Goal: Answer question/provide support: Share knowledge or assist other users

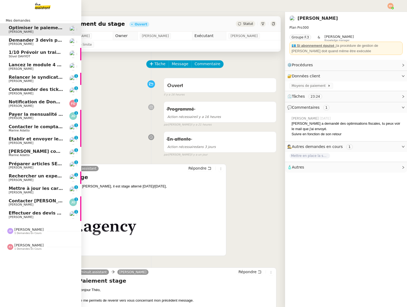
click at [18, 235] on div "[PERSON_NAME] 1 demandes en cours" at bounding box center [40, 229] width 81 height 16
click at [28, 253] on span "[PERSON_NAME] 1 demandes en cours" at bounding box center [42, 257] width 81 height 11
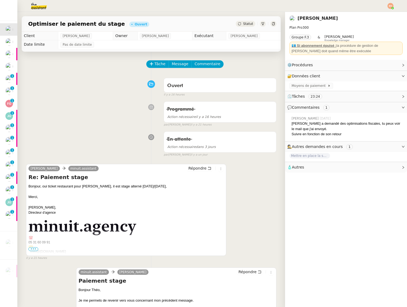
click at [156, 86] on div at bounding box center [151, 84] width 25 height 8
click at [43, 5] on img at bounding box center [35, 6] width 42 height 12
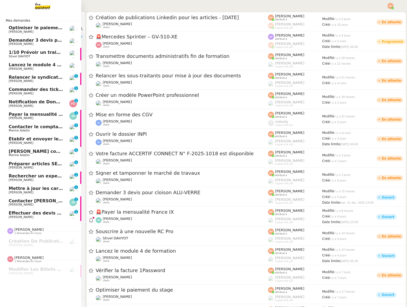
click at [25, 91] on span "Commander des tickets restaurants [GEOGRAPHIC_DATA] - [DATE]" at bounding box center [89, 89] width 161 height 5
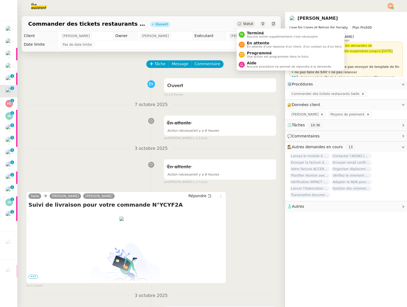
click at [249, 25] on span "Statut" at bounding box center [248, 24] width 10 height 4
click at [248, 25] on span "Statut" at bounding box center [248, 24] width 10 height 4
click at [252, 46] on span "En attente d'une réponse d'un client, d'un contact ou d'un tiers." at bounding box center [294, 46] width 95 height 3
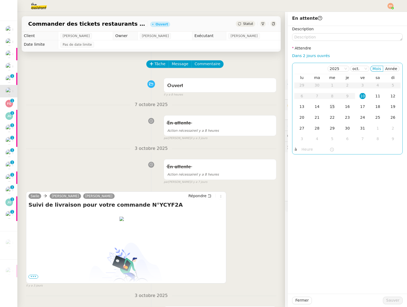
click at [334, 107] on div "15" at bounding box center [332, 107] width 6 height 6
drag, startPoint x: 390, startPoint y: 298, endPoint x: 365, endPoint y: 293, distance: 25.4
click at [390, 298] on span "Sauver" at bounding box center [392, 301] width 13 height 6
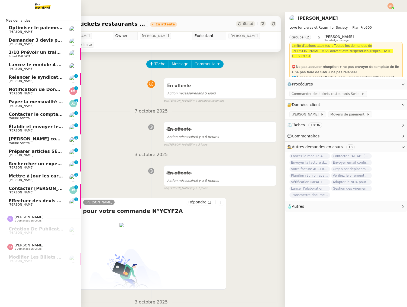
click at [20, 152] on span "Préparer articles SEO pour le blog" at bounding box center [50, 151] width 83 height 5
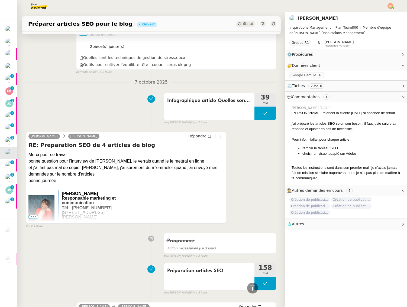
scroll to position [371, 0]
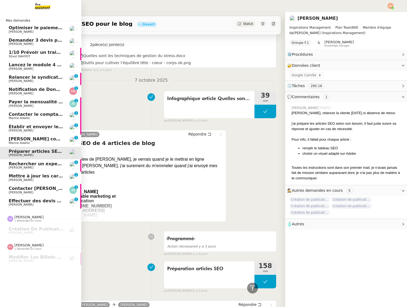
click at [37, 139] on span "[PERSON_NAME] contrat Ombeline à Supde Pub" at bounding box center [67, 138] width 116 height 5
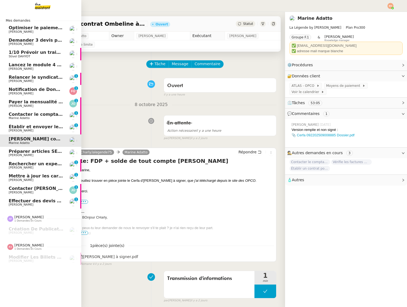
click at [36, 184] on link "Contacter [PERSON_NAME] pour régularisation facture [PERSON_NAME] 0 1 2 3 4 5 6…" at bounding box center [40, 190] width 81 height 12
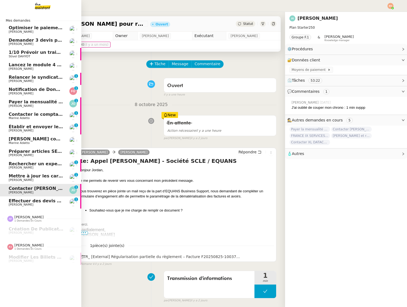
click at [36, 177] on span "Mettre à jour les cartes pro BTP" at bounding box center [48, 176] width 78 height 5
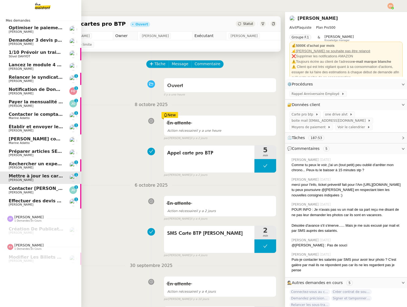
click at [40, 189] on span "Contacter [PERSON_NAME] pour régularisation facture" at bounding box center [75, 188] width 133 height 5
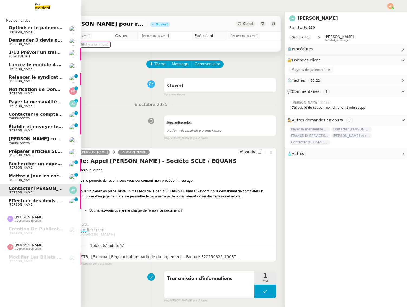
click at [25, 91] on span "Notification de Données légales" at bounding box center [48, 89] width 78 height 5
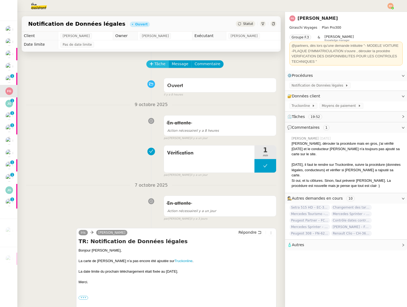
click at [157, 61] on span "Tâche" at bounding box center [159, 64] width 11 height 6
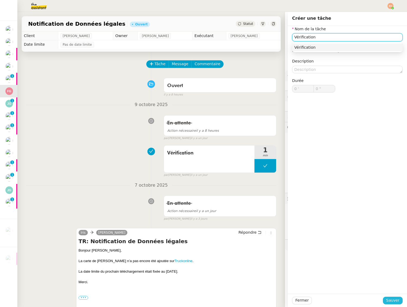
type input "Vérification"
click at [388, 304] on span "Sauver" at bounding box center [392, 301] width 13 height 6
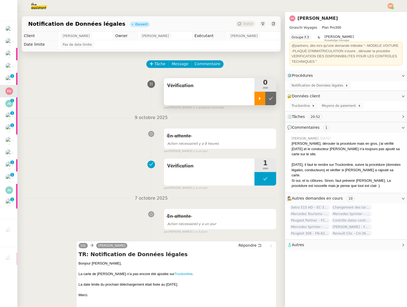
click at [257, 100] on div at bounding box center [259, 99] width 11 height 14
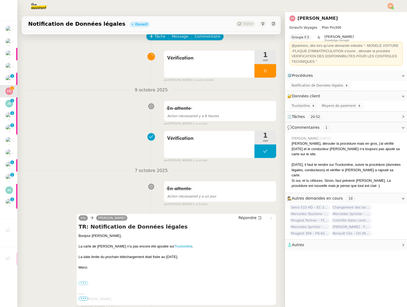
scroll to position [53, 0]
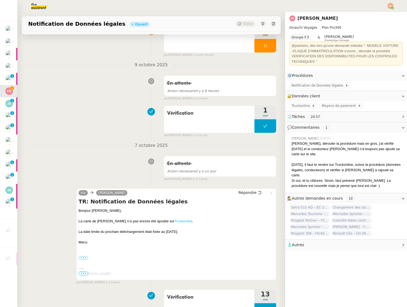
click at [175, 221] on link "Truckonline" at bounding box center [183, 221] width 18 height 4
click at [305, 107] on span "Truckonline" at bounding box center [301, 105] width 20 height 5
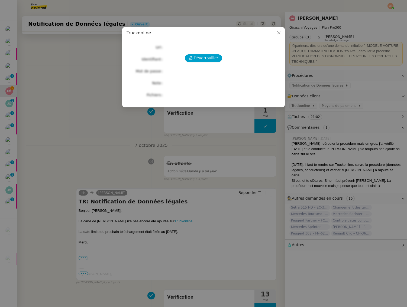
click at [182, 61] on div "Déverrouiller" at bounding box center [203, 58] width 154 height 8
click at [203, 57] on span "Déverrouiller" at bounding box center [206, 58] width 25 height 6
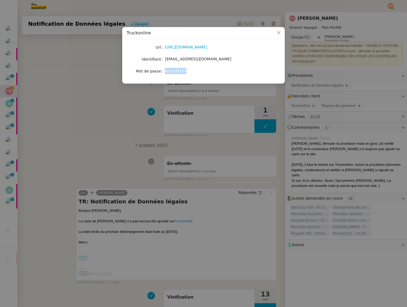
drag, startPoint x: 177, startPoint y: 70, endPoint x: 165, endPoint y: 71, distance: 11.4
click at [165, 71] on div "AjacciO123" at bounding box center [210, 71] width 90 height 6
copy span "AjacciO123"
click at [123, 103] on nz-modal-container "Truckonline Url [URL][DOMAIN_NAME] Identifiant [EMAIL_ADDRESS][DOMAIN_NAME] Mot…" at bounding box center [203, 153] width 407 height 307
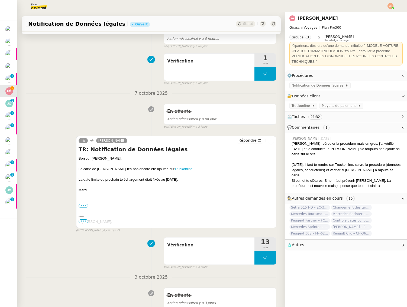
scroll to position [213, 0]
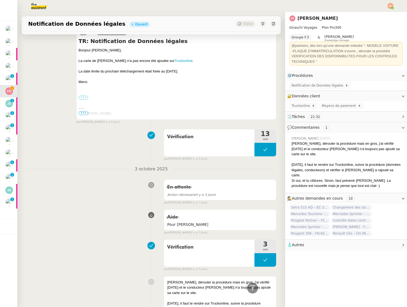
click at [83, 98] on label "•••" at bounding box center [84, 98] width 10 height 4
click at [0, 0] on input "•••" at bounding box center [0, 0] width 0 height 0
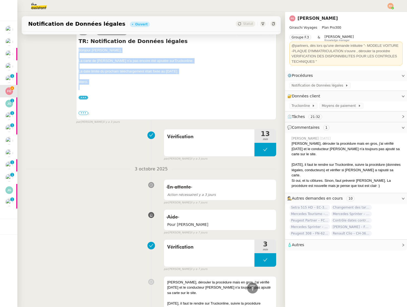
drag, startPoint x: 92, startPoint y: 85, endPoint x: 77, endPoint y: 55, distance: 33.7
click at [78, 50] on div "[PERSON_NAME] Répondre TR: Notification de Données légales [PERSON_NAME], La ca…" at bounding box center [176, 74] width 200 height 92
copy div "[PERSON_NAME], La carte de [PERSON_NAME] n’a pas encore été ajoutée sur Truckon…"
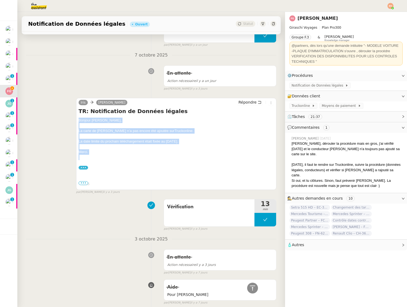
scroll to position [125, 0]
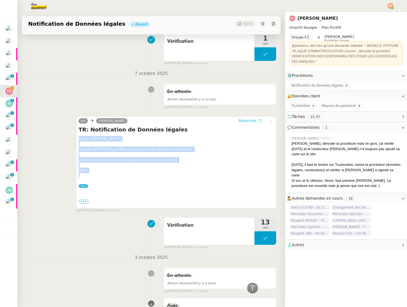
click at [250, 118] on span "Répondre" at bounding box center [247, 120] width 18 height 5
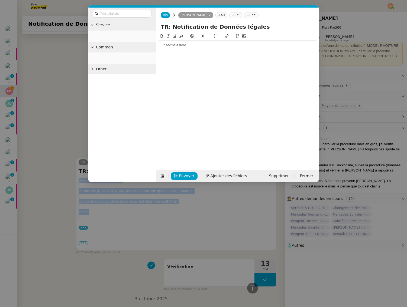
scroll to position [166, 0]
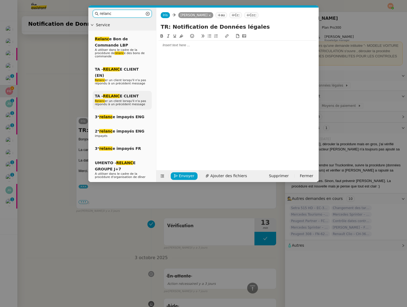
type input "relanc"
click at [122, 99] on span "Relanc er un client lorsqu'il n'a pas répondu à un précédent message" at bounding box center [120, 102] width 51 height 7
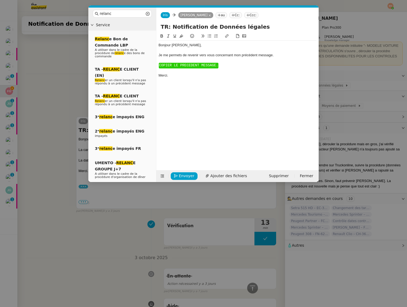
click at [183, 66] on span "COPIER LE PRECEDENT MESSAGE." at bounding box center [188, 65] width 59 height 4
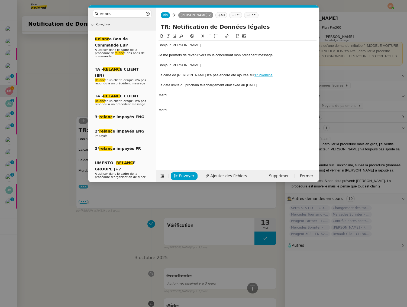
click at [179, 64] on div "Bonjour [PERSON_NAME]," at bounding box center [237, 65] width 158 height 5
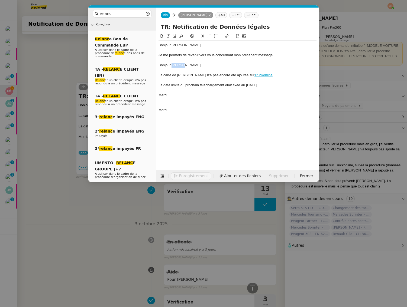
click at [179, 64] on div "Bonjour [PERSON_NAME]," at bounding box center [237, 65] width 158 height 5
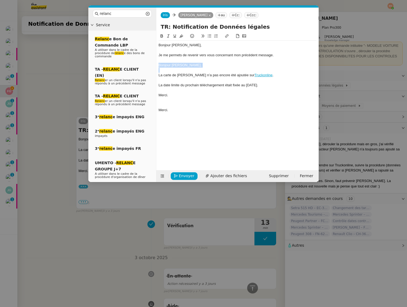
click at [179, 64] on div "Bonjour [PERSON_NAME]," at bounding box center [237, 65] width 158 height 5
drag, startPoint x: 181, startPoint y: 100, endPoint x: 152, endPoint y: 90, distance: 31.1
click at [152, 90] on nz-layout "relanc Service Relanc e Bon de Commande LBP A utiliser dans le cadre de la proc…" at bounding box center [203, 95] width 230 height 175
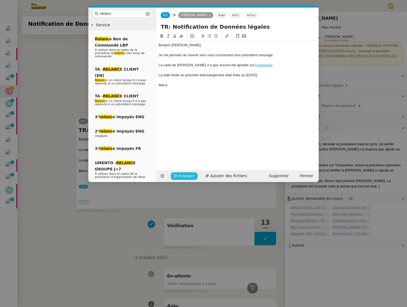
click at [182, 174] on span "Envoyer" at bounding box center [186, 176] width 15 height 6
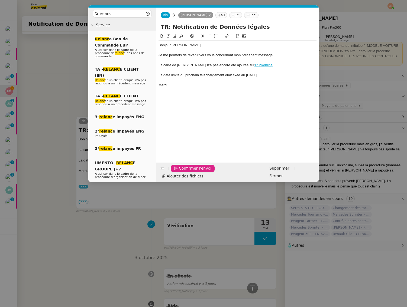
click at [182, 172] on span "Confirmer l'envoi" at bounding box center [195, 168] width 32 height 6
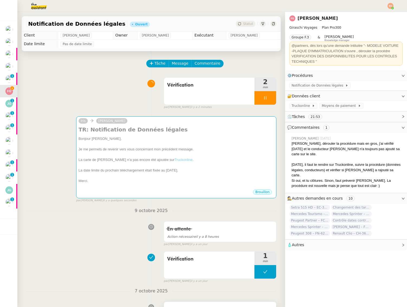
scroll to position [0, 0]
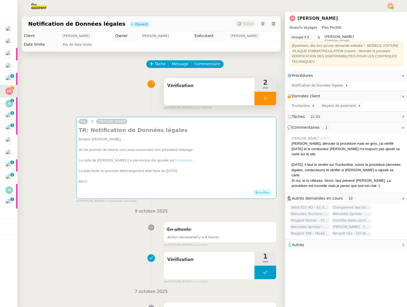
click at [263, 95] on div at bounding box center [265, 99] width 22 height 14
click at [268, 96] on button at bounding box center [270, 99] width 11 height 14
drag, startPoint x: 390, startPoint y: 6, endPoint x: 390, endPoint y: 10, distance: 3.5
click at [390, 6] on img at bounding box center [390, 6] width 6 height 6
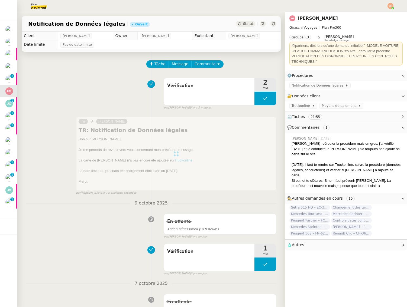
click at [391, 5] on img at bounding box center [390, 6] width 6 height 6
click at [374, 17] on span "Suivi" at bounding box center [370, 15] width 9 height 4
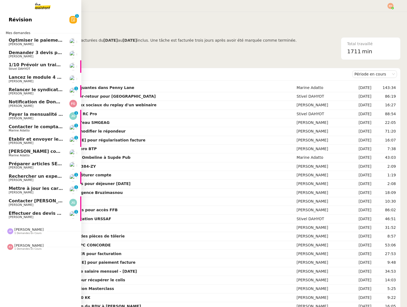
click at [39, 115] on span "Payer la mensualité France IX" at bounding box center [45, 114] width 73 height 5
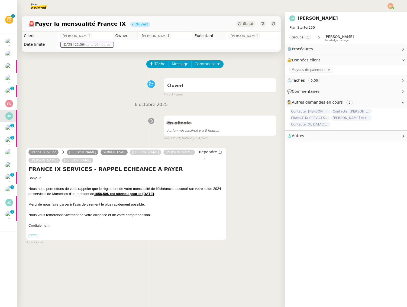
click at [205, 160] on icon at bounding box center [204, 158] width 3 height 3
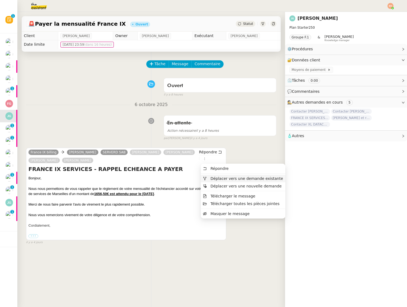
click at [229, 178] on span "Déplacer vers une demande existante" at bounding box center [246, 179] width 73 height 4
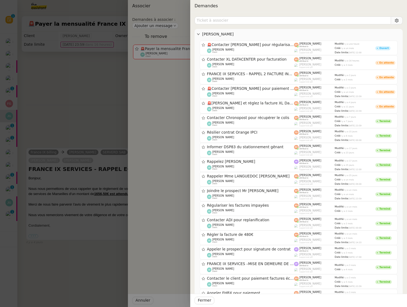
click at [57, 154] on div at bounding box center [203, 153] width 407 height 307
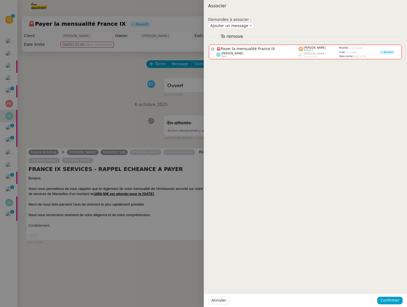
click at [50, 152] on div at bounding box center [203, 153] width 407 height 307
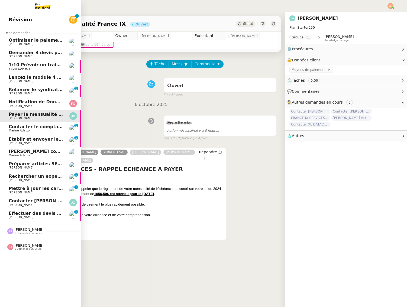
click at [42, 200] on span "Contacter [PERSON_NAME] pour régularisation facture" at bounding box center [75, 200] width 133 height 5
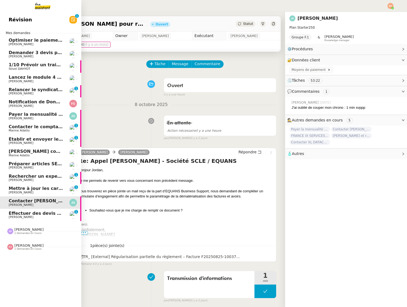
click at [31, 127] on span "Contacter le comptable de Wagmi Trends" at bounding box center [59, 126] width 101 height 5
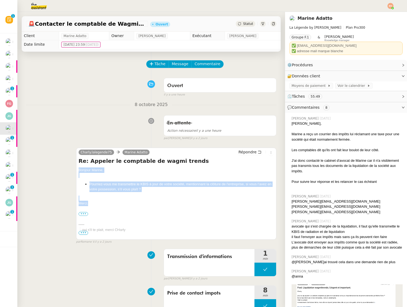
drag, startPoint x: 93, startPoint y: 205, endPoint x: 94, endPoint y: 181, distance: 23.9
click at [79, 172] on div "Bonjour Marine, Pourriez-vous me transmettre le KBIS à jour de votre société, m…" at bounding box center [176, 208] width 195 height 81
click at [107, 183] on li "Pourriez-vous me transmettre le KBIS à jour de votre société, mentionnant la cl…" at bounding box center [181, 187] width 184 height 11
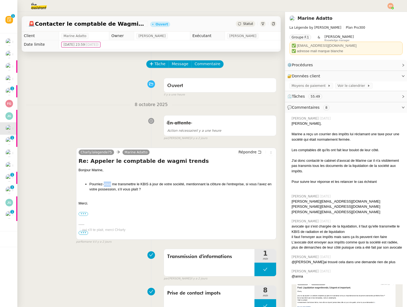
click at [107, 183] on li "Pourriez-vous me transmettre le KBIS à jour de votre société, mentionnant la cl…" at bounding box center [181, 187] width 184 height 11
copy li "Pourriez-vous me transmettre le KBIS à jour de votre société, mentionnant la cl…"
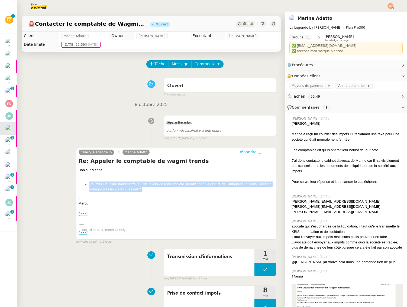
click at [249, 150] on span "Répondre" at bounding box center [247, 151] width 18 height 5
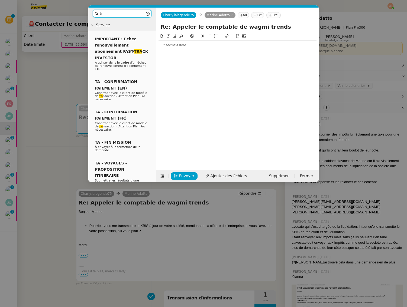
type input "t"
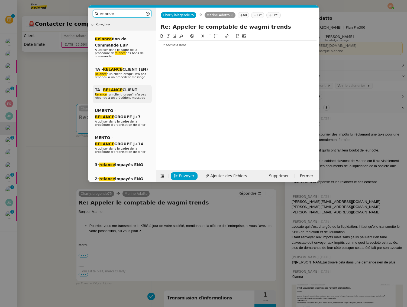
type input "relance"
click at [121, 92] on em "RELANCE" at bounding box center [112, 90] width 19 height 4
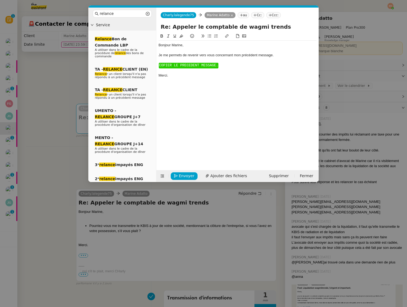
click at [46, 93] on nz-modal-container "relance Service Relance Bon de Commande LBP A utiliser dans le cadre de la proc…" at bounding box center [203, 153] width 407 height 307
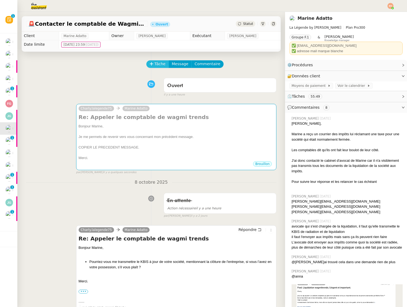
click at [160, 65] on span "Tâche" at bounding box center [159, 64] width 11 height 6
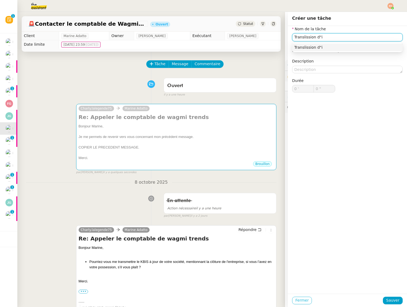
type input "Translission d"i"
click at [293, 302] on button "Fermer" at bounding box center [302, 301] width 20 height 8
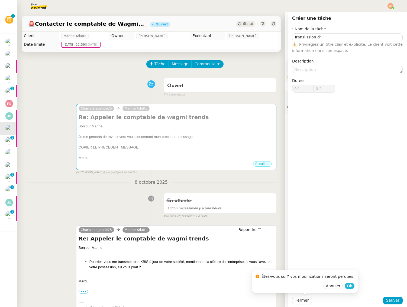
click at [347, 286] on span "Ok" at bounding box center [349, 285] width 5 height 5
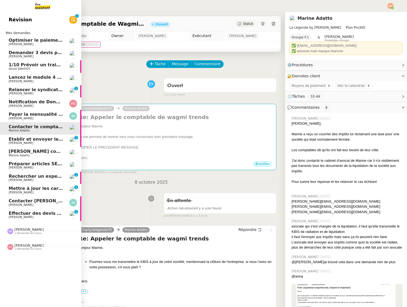
click at [44, 211] on link "Effectuer des devis d'assurance [PERSON_NAME] 0 1 2 3 4 5 6 7 8 9" at bounding box center [40, 215] width 81 height 12
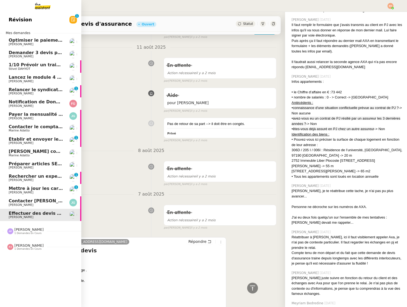
scroll to position [1082, 0]
drag, startPoint x: 14, startPoint y: 191, endPoint x: 40, endPoint y: 198, distance: 27.1
click at [14, 191] on span "[PERSON_NAME]" at bounding box center [21, 193] width 25 height 4
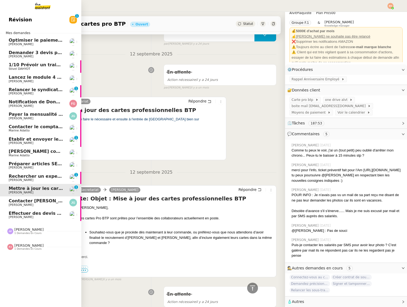
scroll to position [542, 0]
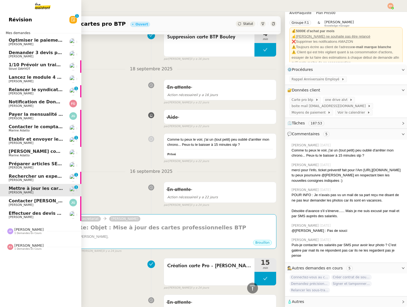
click at [36, 200] on span "Contacter [PERSON_NAME] pour régularisation facture" at bounding box center [75, 200] width 133 height 5
